Goal: Task Accomplishment & Management: Manage account settings

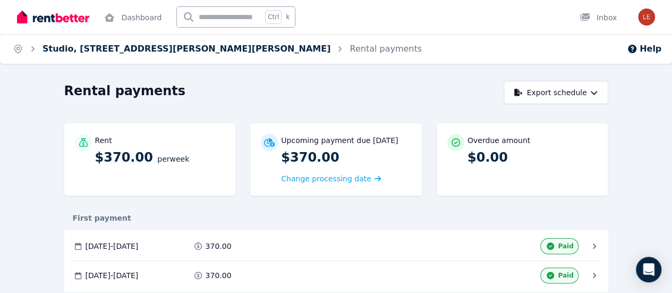
click at [158, 48] on link "Studio, 1 Cummings Cres, Mitchell Park" at bounding box center [186, 49] width 288 height 10
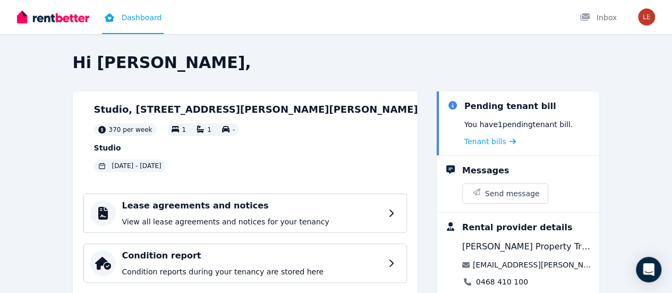
scroll to position [159, 0]
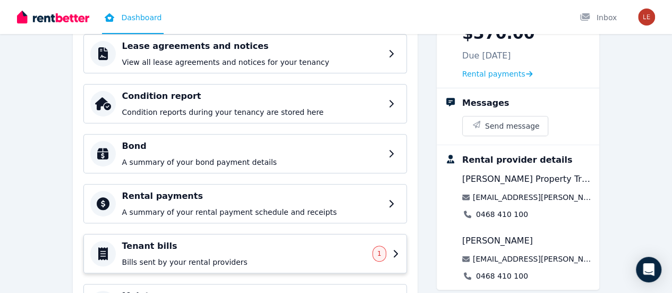
click at [133, 246] on h4 "Tenant bills" at bounding box center [244, 246] width 244 height 13
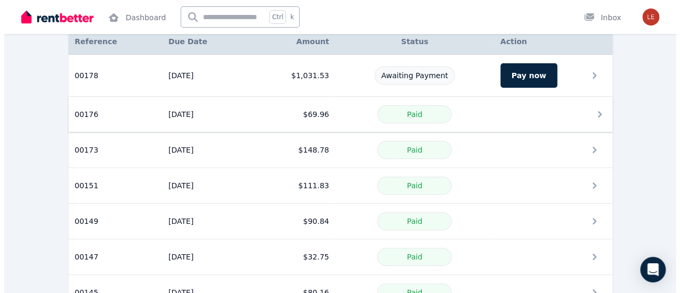
scroll to position [106, 0]
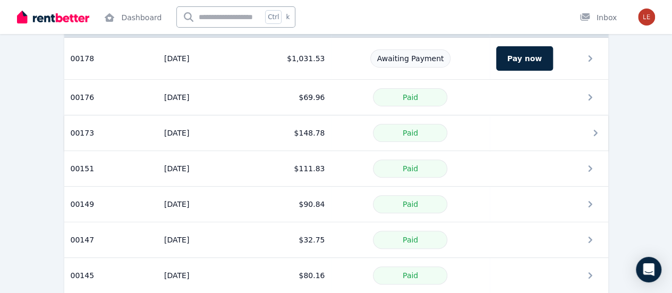
click at [217, 130] on td "04/08/2025" at bounding box center [202, 133] width 88 height 36
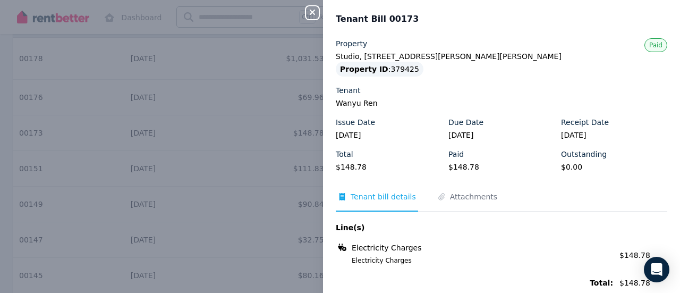
click at [614, 179] on div "Total $148.78 Paid $148.78 Outstanding $0.00" at bounding box center [501, 165] width 331 height 32
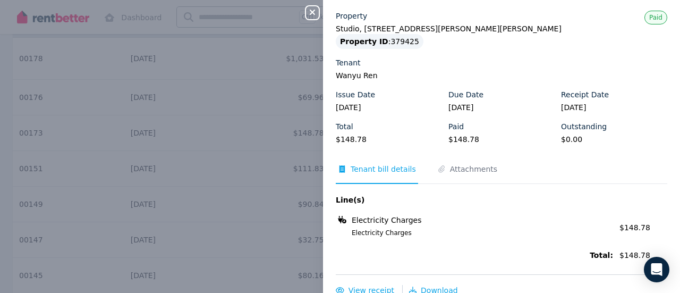
scroll to position [42, 0]
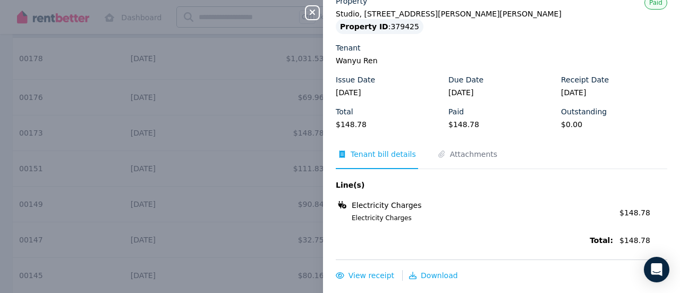
click at [398, 209] on span "Electricity Charges" at bounding box center [387, 205] width 70 height 11
click at [386, 223] on div "Electricity Charges Electricity Charges Amount: $148.78" at bounding box center [501, 211] width 331 height 29
click at [448, 166] on span "Attachments" at bounding box center [467, 159] width 64 height 20
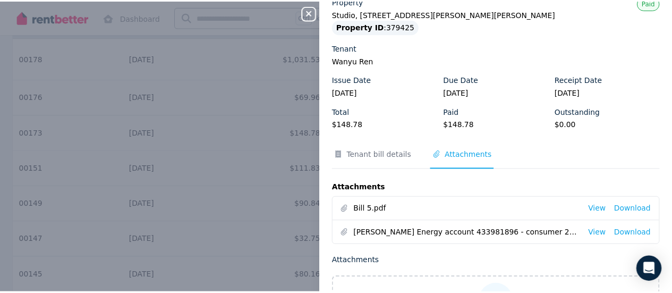
scroll to position [136, 0]
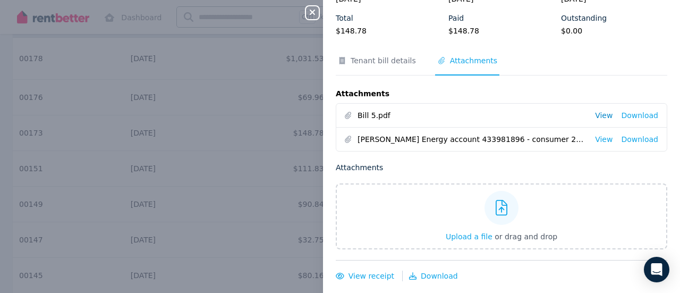
click at [598, 116] on link "View" at bounding box center [604, 115] width 18 height 11
click at [265, 120] on div "Close panel Tenant Bill 00173 Property Studio, 1 Cummings Cres, Mitchell Park P…" at bounding box center [340, 146] width 680 height 293
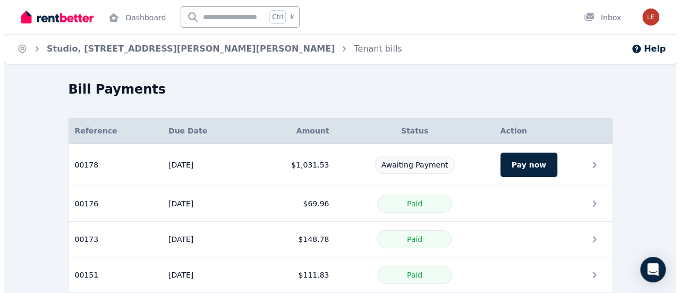
scroll to position [191, 0]
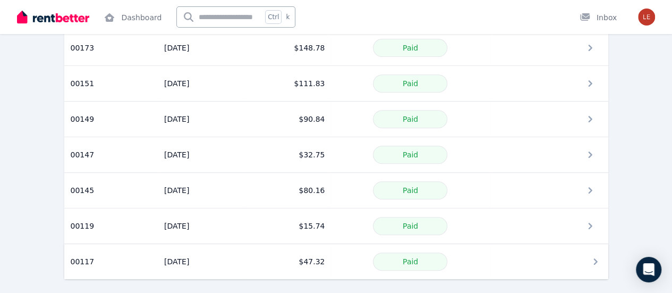
click at [206, 254] on td "17/03/2025" at bounding box center [202, 262] width 88 height 36
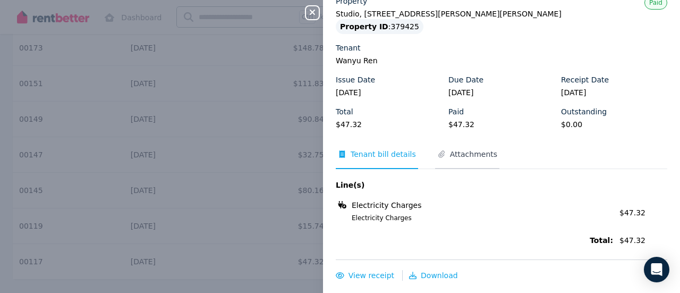
click at [488, 150] on span "Attachments" at bounding box center [473, 154] width 47 height 11
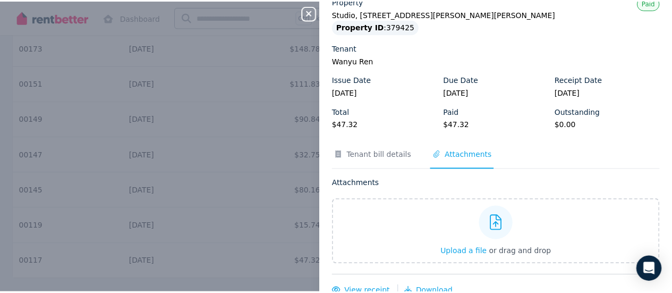
scroll to position [58, 0]
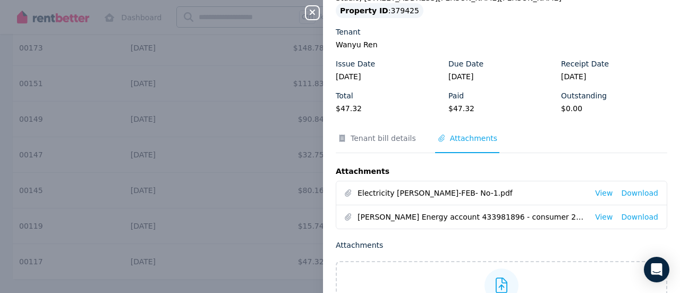
click at [445, 194] on span "Electricity Bill- JAN-FEB- No-1.pdf" at bounding box center [472, 193] width 229 height 11
click at [596, 193] on link "View" at bounding box center [604, 193] width 18 height 11
click at [267, 170] on div "Close panel Tenant Bill 00117 Property Studio, 1 Cummings Cres, Mitchell Park P…" at bounding box center [340, 146] width 680 height 293
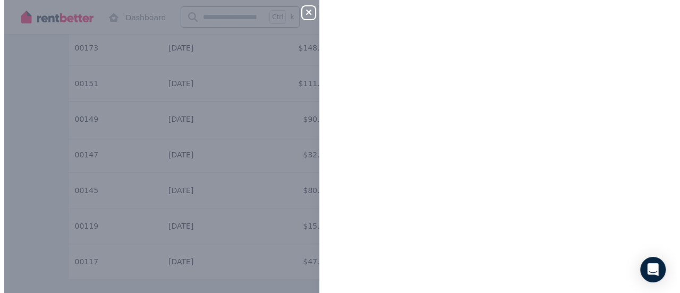
scroll to position [0, 0]
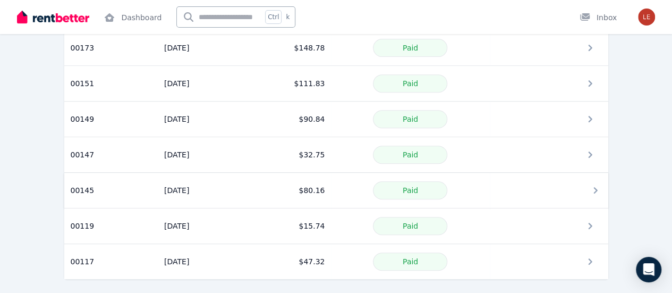
click at [266, 189] on td "$80.16" at bounding box center [288, 191] width 86 height 36
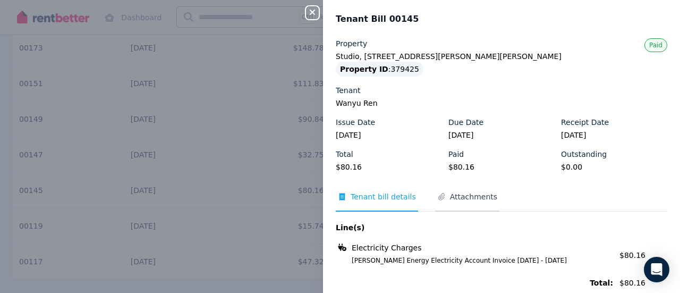
click at [468, 191] on span "Attachments" at bounding box center [473, 196] width 47 height 11
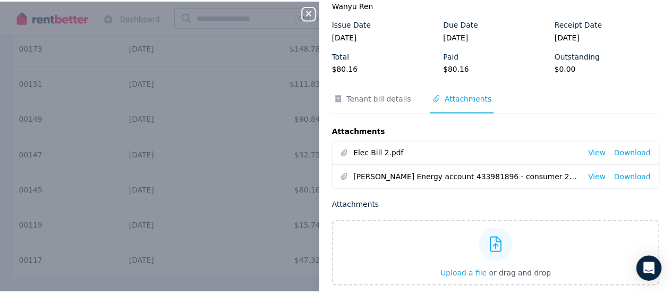
scroll to position [106, 0]
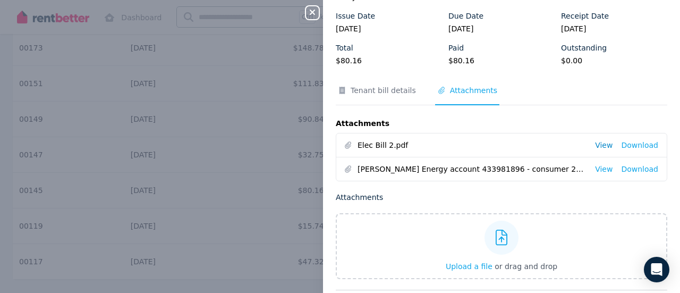
click at [596, 145] on link "View" at bounding box center [604, 145] width 18 height 11
click at [256, 183] on div "Close panel Tenant Bill 00145 Property Studio, 1 Cummings Cres, Mitchell Park P…" at bounding box center [340, 146] width 680 height 293
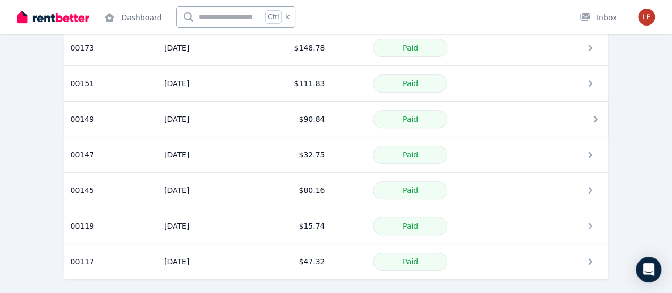
click at [573, 124] on td at bounding box center [549, 119] width 118 height 36
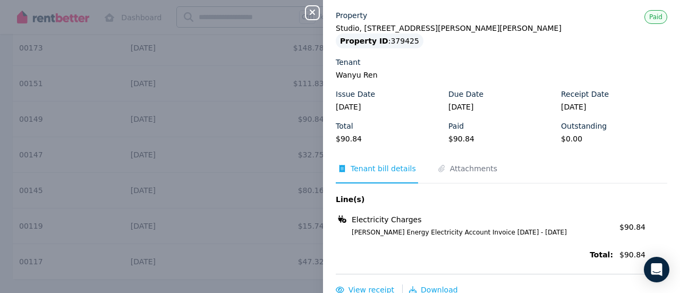
scroll to position [42, 0]
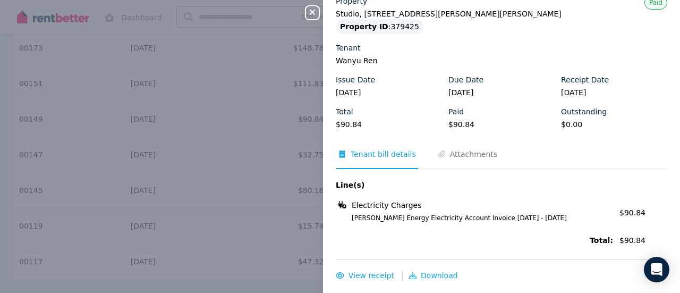
click at [460, 141] on div "Property Studio, 1 Cummings Cres, Mitchell Park Property ID : 379425 Tenant Wan…" at bounding box center [501, 138] width 331 height 285
click at [462, 159] on span "Attachments" at bounding box center [467, 159] width 64 height 20
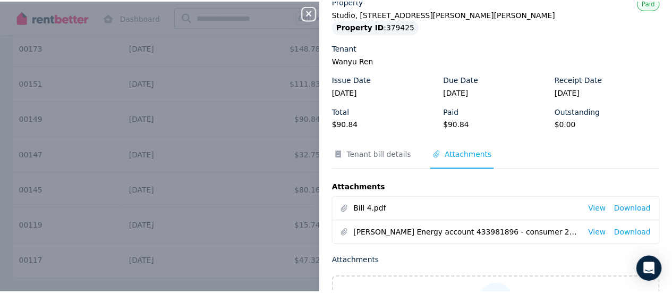
scroll to position [136, 0]
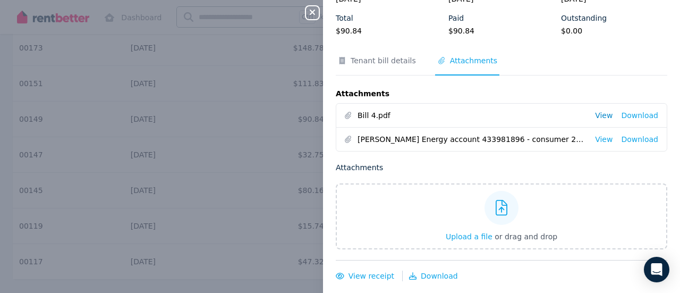
click at [595, 116] on link "View" at bounding box center [604, 115] width 18 height 11
click at [311, 14] on icon "button" at bounding box center [312, 12] width 5 height 5
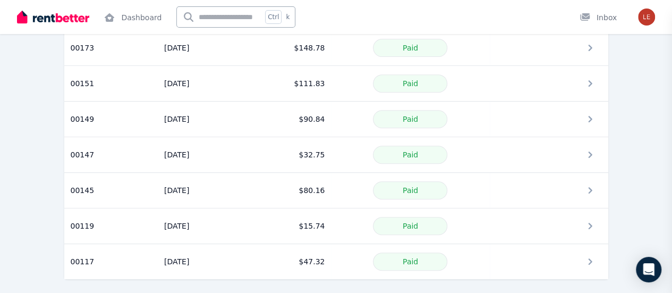
scroll to position [0, 0]
